Goal: Task Accomplishment & Management: Complete application form

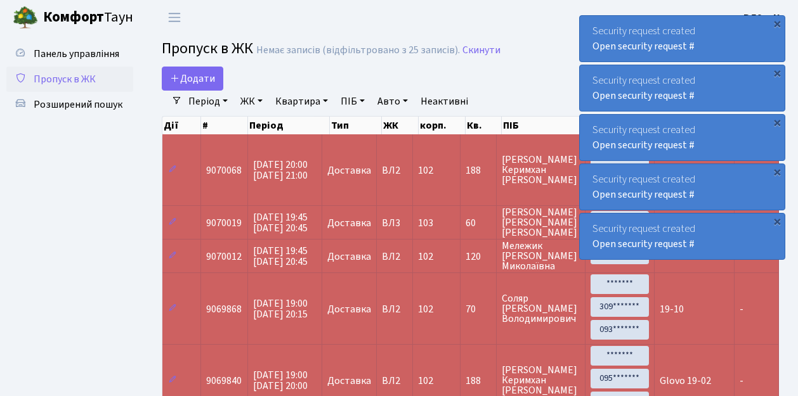
select select "25"
click at [216, 85] on link "Додати" at bounding box center [192, 79] width 61 height 24
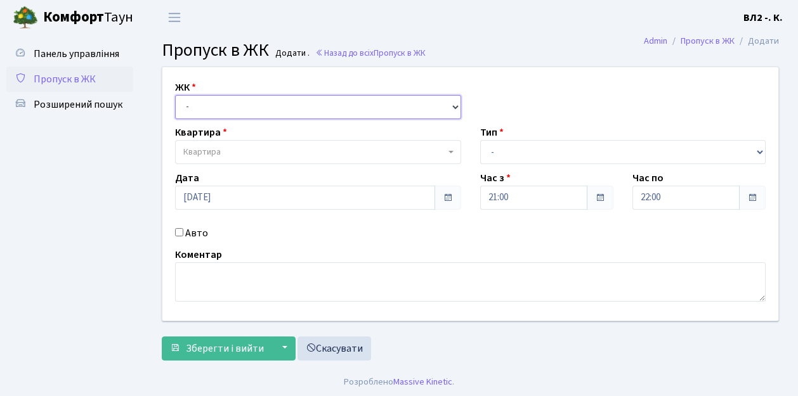
click at [451, 104] on select "- ВЛ1, Ужгородський пров., 4/1 ВЛ2, пр.Голосіївський, 76 ВЛ3, пр.Голосіївський,…" at bounding box center [318, 107] width 286 height 24
select select "317"
click at [175, 95] on select "- ВЛ1, Ужгородський пров., 4/1 ВЛ2, пр.Голосіївський, 76 ВЛ3, пр.Голосіївський,…" at bounding box center [318, 107] width 286 height 24
select select
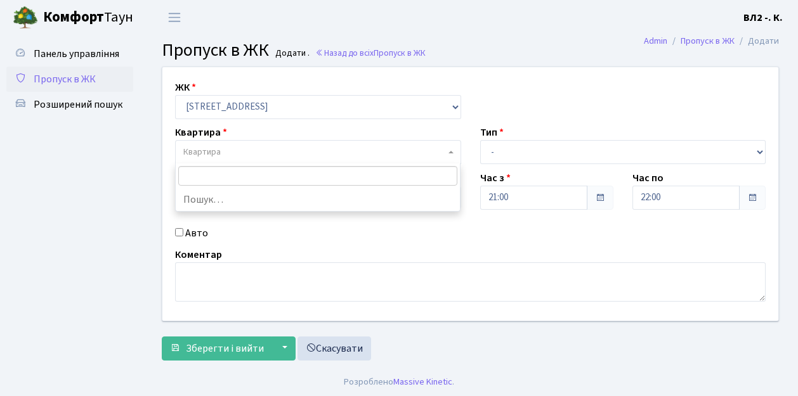
click at [450, 151] on b at bounding box center [450, 152] width 5 height 3
type input "32"
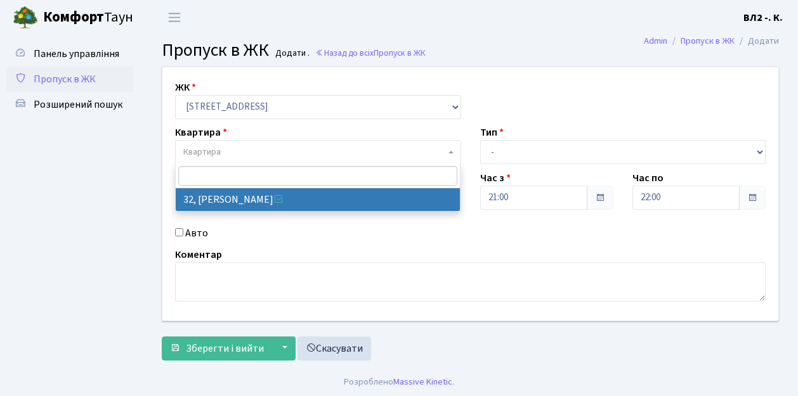
select select "38035"
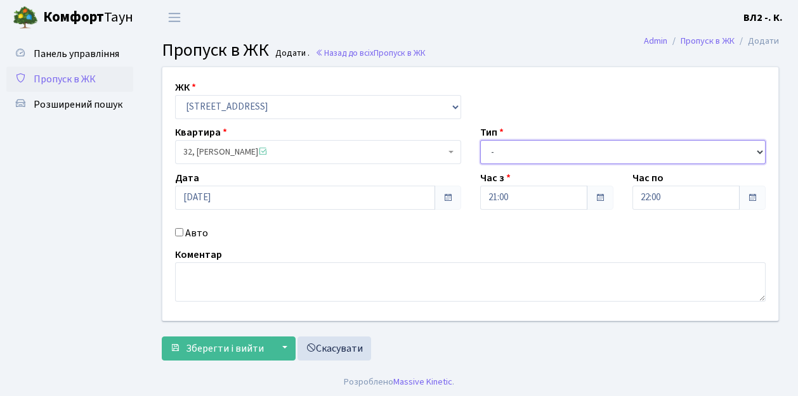
drag, startPoint x: 760, startPoint y: 150, endPoint x: 746, endPoint y: 146, distance: 14.3
click at [760, 150] on select "- Доставка Таксі Гості Сервіс" at bounding box center [623, 152] width 286 height 24
select select "1"
click at [480, 140] on select "- Доставка Таксі Гості Сервіс" at bounding box center [623, 152] width 286 height 24
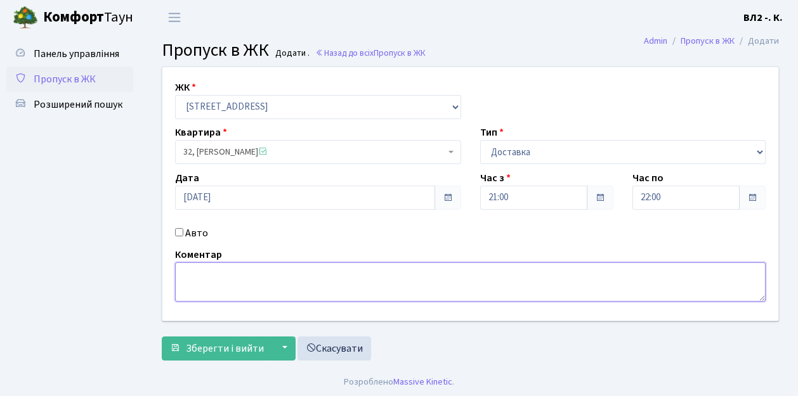
click at [179, 269] on textarea at bounding box center [470, 281] width 590 height 39
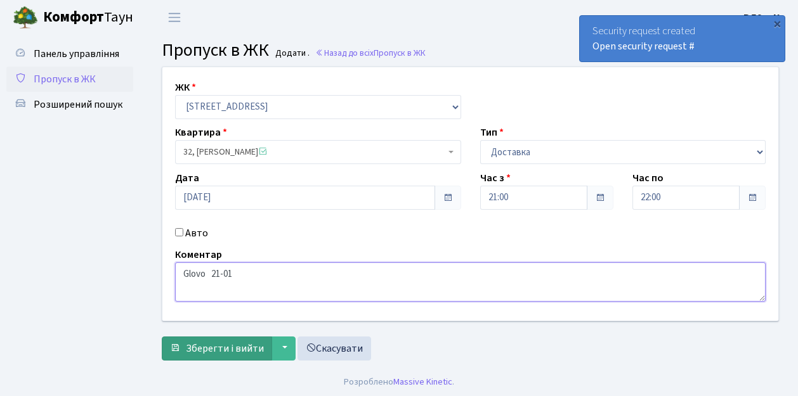
type textarea "Glovo 21-01"
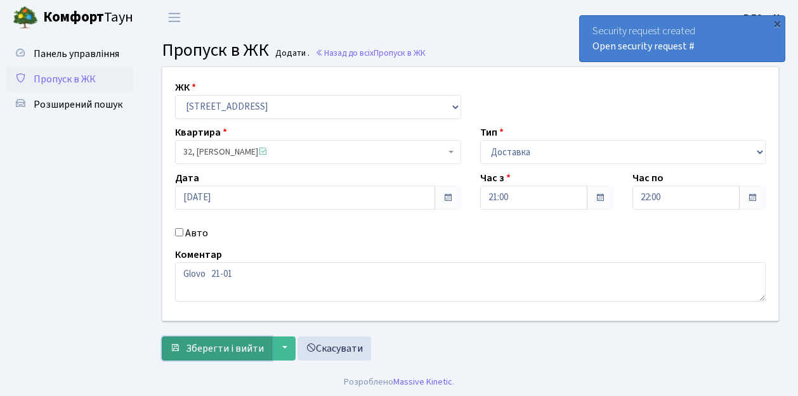
click at [186, 355] on button "Зберегти і вийти" at bounding box center [217, 349] width 110 height 24
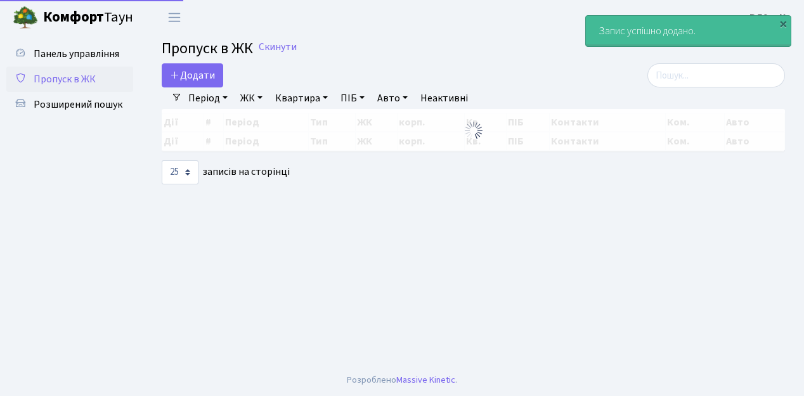
select select "25"
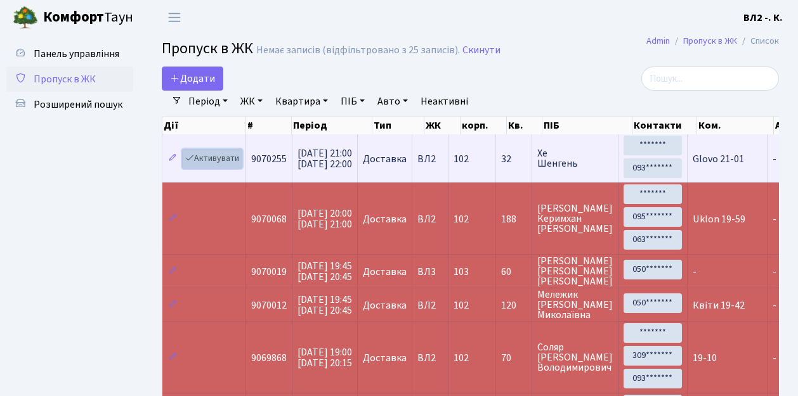
click at [194, 166] on link "Активувати" at bounding box center [212, 159] width 60 height 20
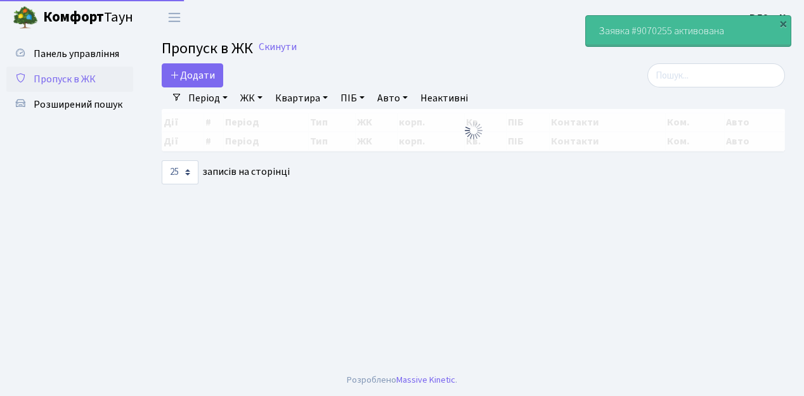
select select "25"
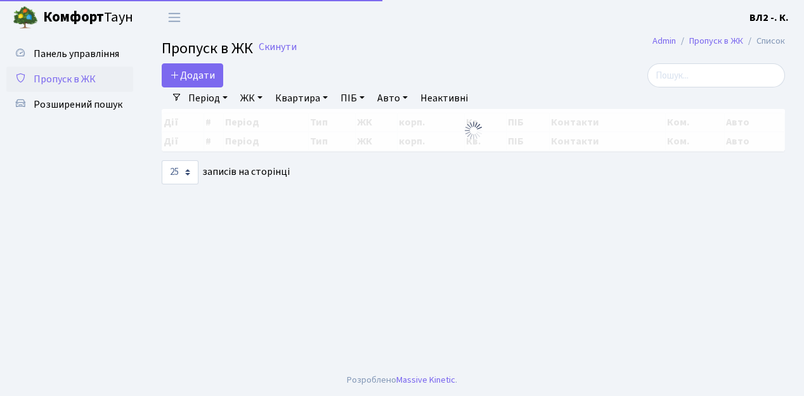
select select "25"
